Goal: Navigation & Orientation: Understand site structure

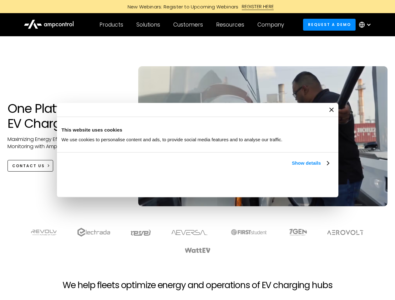
click at [292, 167] on link "Show details" at bounding box center [310, 163] width 37 height 8
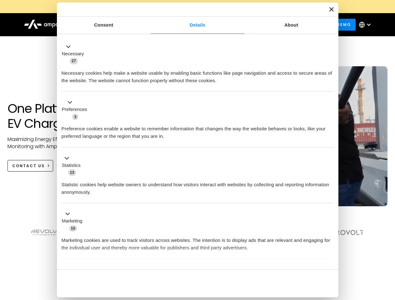
click at [329, 84] on div "Necessary cookies help make a website usable by enabling basic functions like p…" at bounding box center [198, 75] width 272 height 20
click at [388, 252] on section at bounding box center [197, 240] width 395 height 39
click at [192, 25] on div "Customers" at bounding box center [188, 24] width 30 height 7
click at [111, 25] on div "Products" at bounding box center [111, 24] width 24 height 7
click at [148, 25] on div "Solutions" at bounding box center [148, 24] width 24 height 7
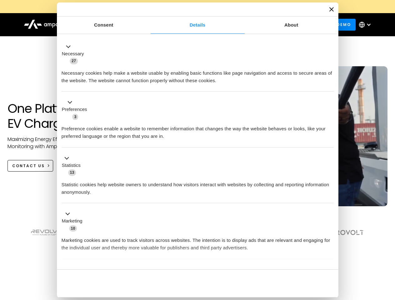
click at [189, 25] on div "Customers" at bounding box center [188, 24] width 30 height 7
click at [231, 25] on div "Resources" at bounding box center [230, 24] width 28 height 7
click at [273, 25] on div "Company" at bounding box center [270, 24] width 27 height 7
click at [366, 25] on div at bounding box center [368, 24] width 5 height 5
